Goal: Task Accomplishment & Management: Manage account settings

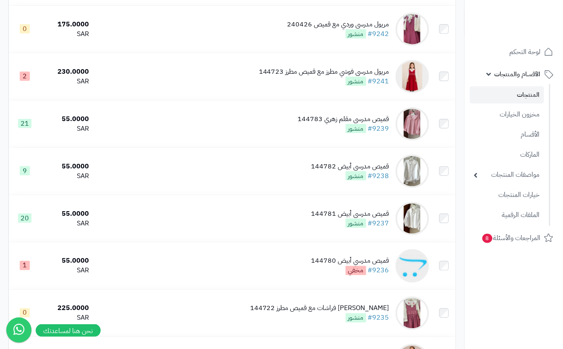
scroll to position [197, 0]
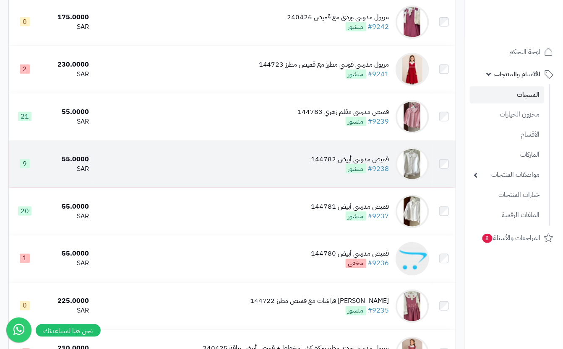
click at [262, 173] on td "قميص مدرسي أبيض 144782 #9238 منشور" at bounding box center [262, 164] width 340 height 47
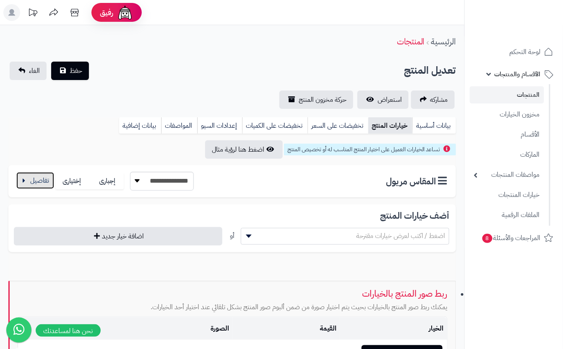
click at [37, 179] on button "button" at bounding box center [35, 180] width 38 height 17
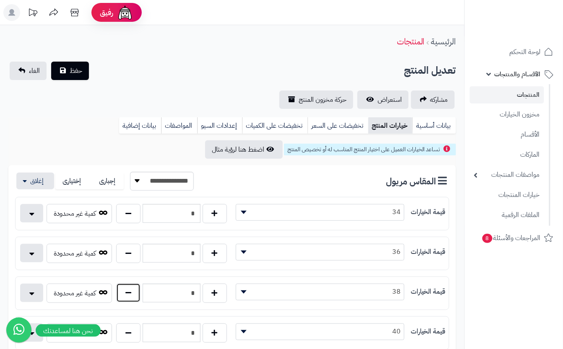
click at [131, 292] on button "button" at bounding box center [128, 292] width 24 height 19
type input "*"
click at [179, 77] on div "تعديل المنتج حفظ الغاء" at bounding box center [231, 71] width 447 height 18
click at [85, 69] on button "حفظ" at bounding box center [70, 70] width 38 height 18
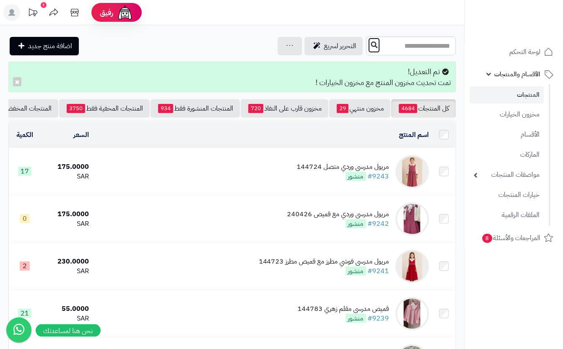
click at [368, 44] on button at bounding box center [374, 45] width 13 height 16
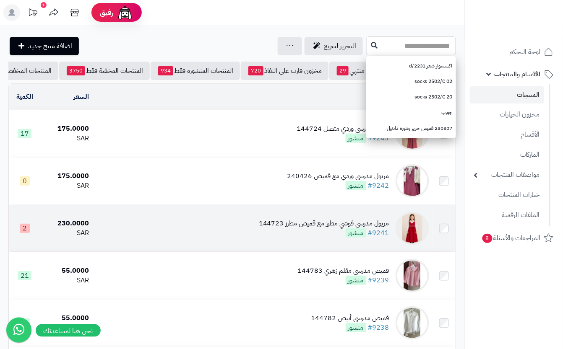
type input "*"
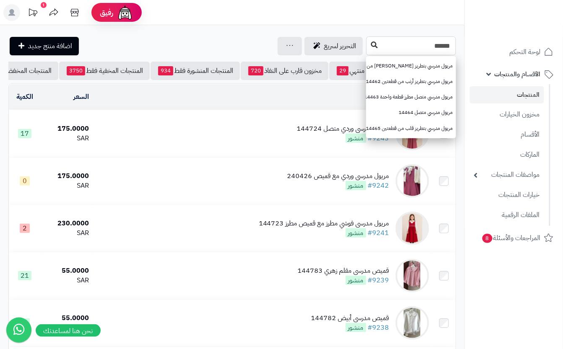
type input "******"
click at [371, 48] on icon at bounding box center [374, 45] width 7 height 7
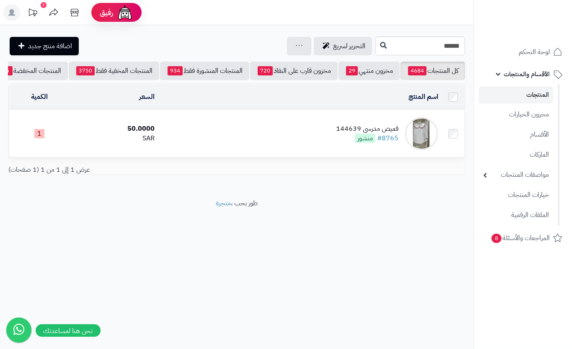
click at [221, 153] on td "قميص مدرسي 144639 #8765 منشور" at bounding box center [299, 133] width 283 height 47
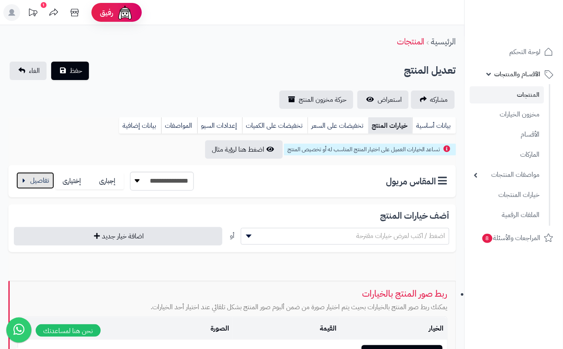
click at [22, 187] on button "button" at bounding box center [35, 180] width 38 height 17
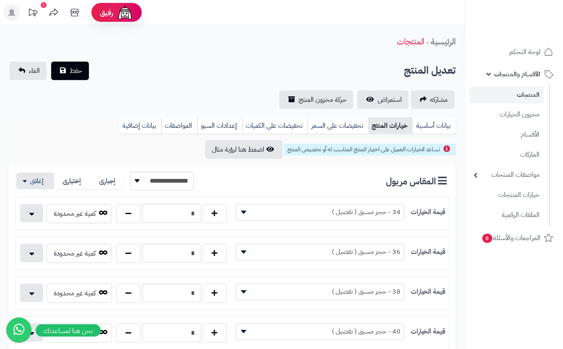
click at [75, 68] on span "حفظ" at bounding box center [76, 70] width 13 height 10
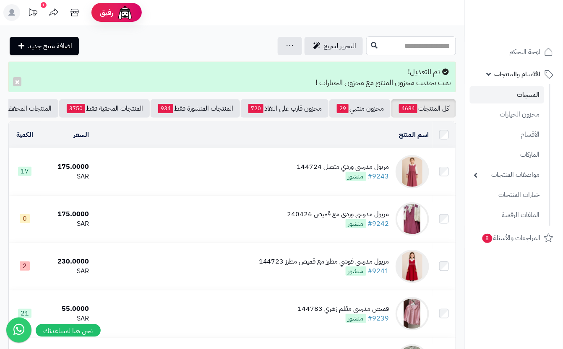
drag, startPoint x: 418, startPoint y: 44, endPoint x: 369, endPoint y: 168, distance: 133.4
click at [419, 44] on input "text" at bounding box center [411, 45] width 90 height 19
type input "*******"
click at [368, 50] on button at bounding box center [374, 45] width 13 height 16
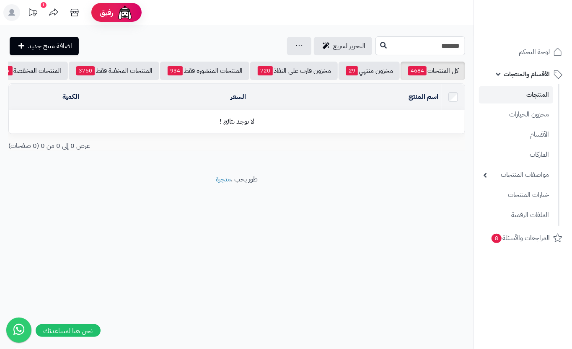
click at [415, 44] on input "*******" at bounding box center [421, 45] width 90 height 19
type input "******"
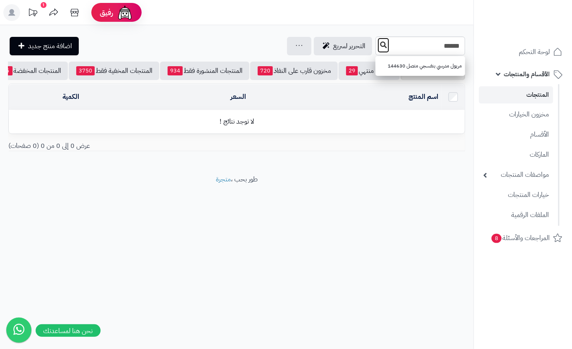
click at [380, 44] on icon at bounding box center [383, 45] width 7 height 7
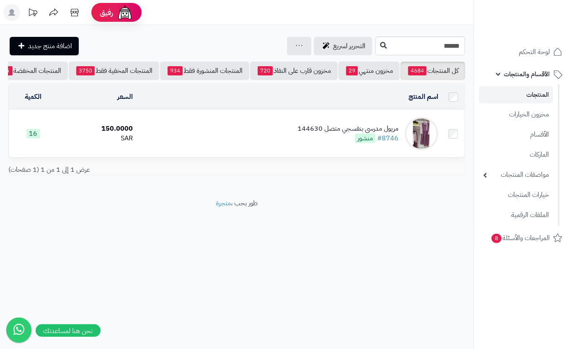
click at [205, 136] on td "مريول مدرسي بنفسجي متصل 144630 #8746 منشور" at bounding box center [289, 133] width 306 height 47
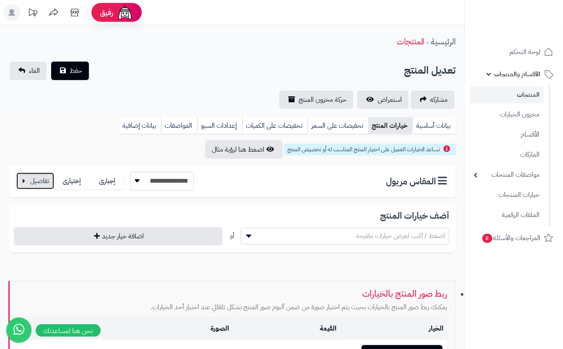
click at [32, 182] on button "button" at bounding box center [35, 181] width 38 height 17
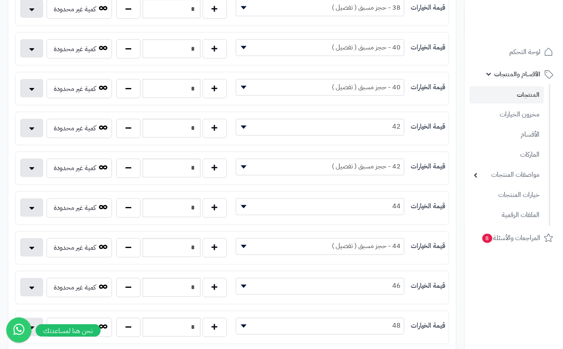
scroll to position [335, 0]
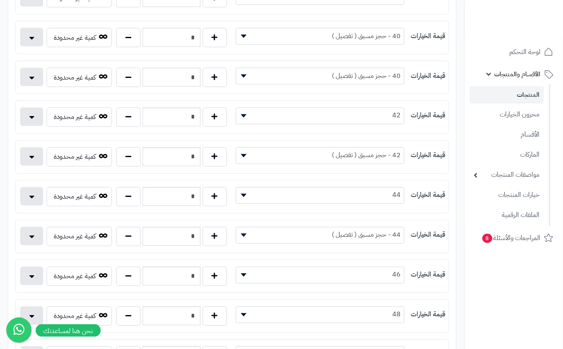
click at [130, 290] on div "* كمية غير محدودة" at bounding box center [124, 278] width 217 height 23
click at [131, 286] on button "button" at bounding box center [128, 276] width 24 height 19
type input "*"
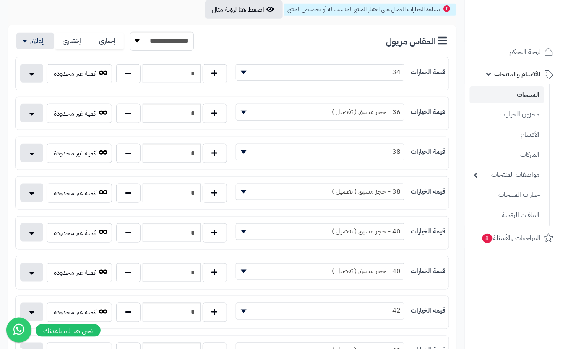
scroll to position [0, 0]
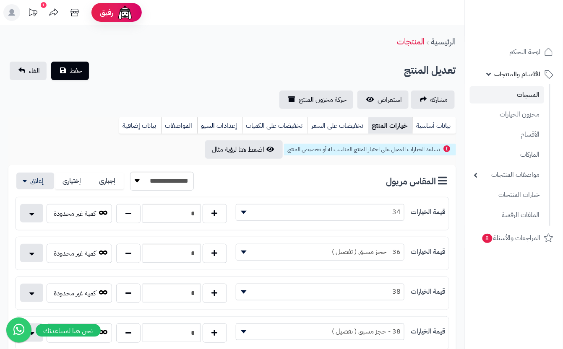
drag, startPoint x: 183, startPoint y: 74, endPoint x: 174, endPoint y: 71, distance: 9.8
click at [184, 73] on div "تعديل المنتج حفظ الغاء" at bounding box center [231, 71] width 447 height 18
click at [83, 76] on button "حفظ" at bounding box center [70, 70] width 38 height 18
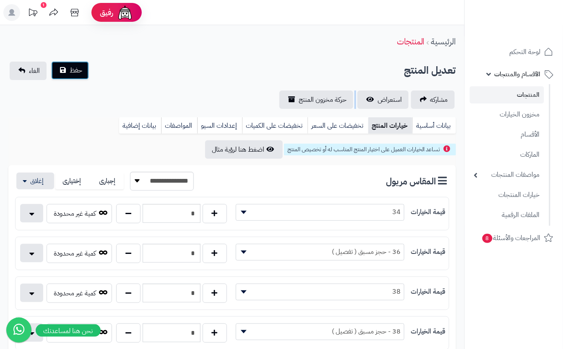
click at [70, 70] on span "حفظ" at bounding box center [76, 70] width 13 height 10
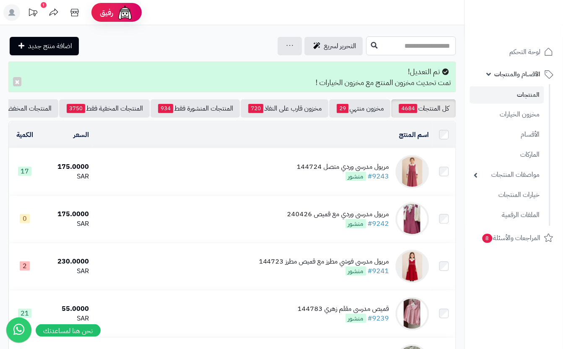
click at [379, 44] on input "text" at bounding box center [411, 45] width 90 height 19
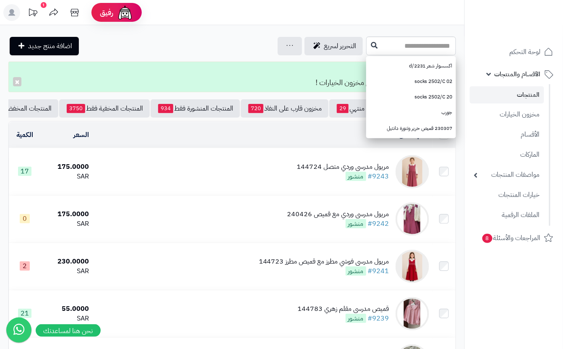
click at [289, 185] on td "مريول مدرسي وردي متصل 144724 #9243 منشور" at bounding box center [262, 171] width 340 height 47
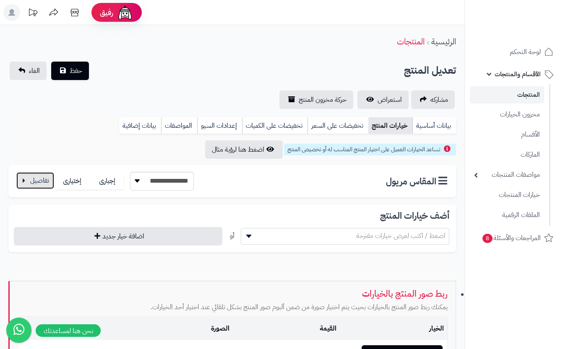
click at [34, 184] on button "button" at bounding box center [35, 180] width 38 height 17
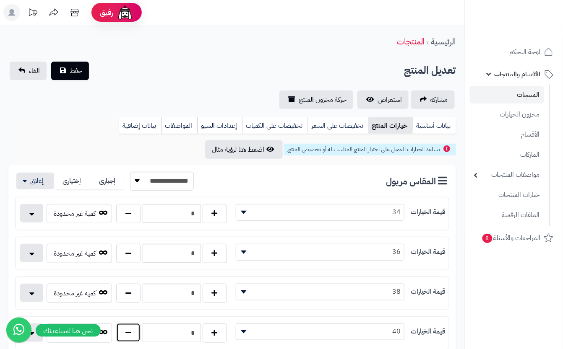
click at [126, 340] on button "button" at bounding box center [128, 332] width 24 height 19
type input "*"
drag, startPoint x: 174, startPoint y: 85, endPoint x: 158, endPoint y: 81, distance: 15.5
click at [174, 84] on div "**********" at bounding box center [232, 85] width 464 height 47
click at [78, 71] on span "حفظ" at bounding box center [76, 70] width 13 height 10
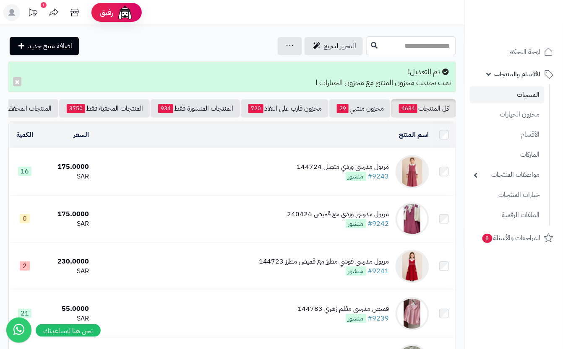
click at [366, 45] on input "text" at bounding box center [411, 45] width 90 height 19
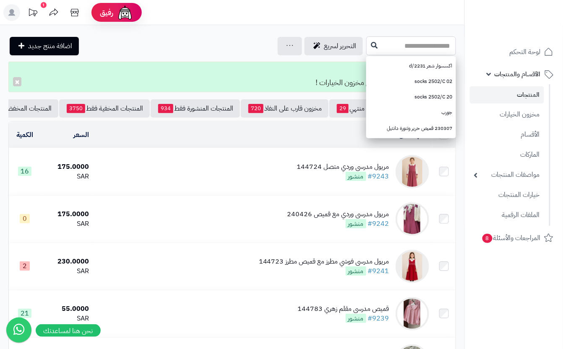
click at [366, 42] on input "text" at bounding box center [411, 45] width 90 height 19
